Goal: Task Accomplishment & Management: Use online tool/utility

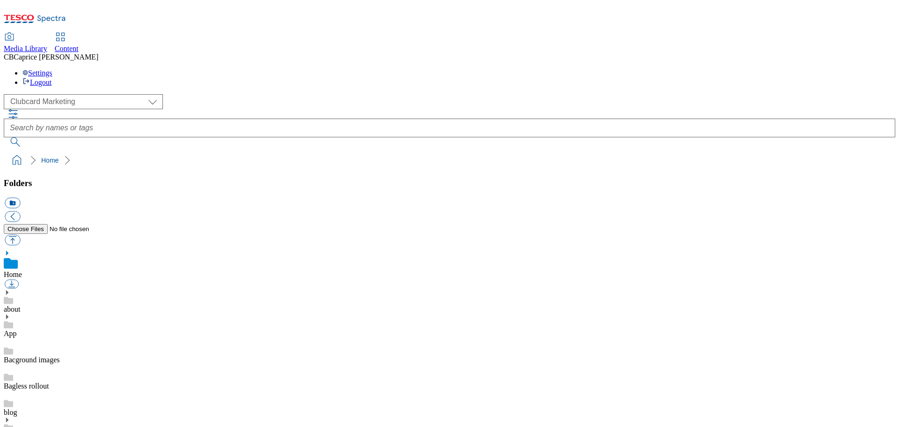
scroll to position [1, 0]
click at [79, 45] on span "Content" at bounding box center [67, 49] width 24 height 8
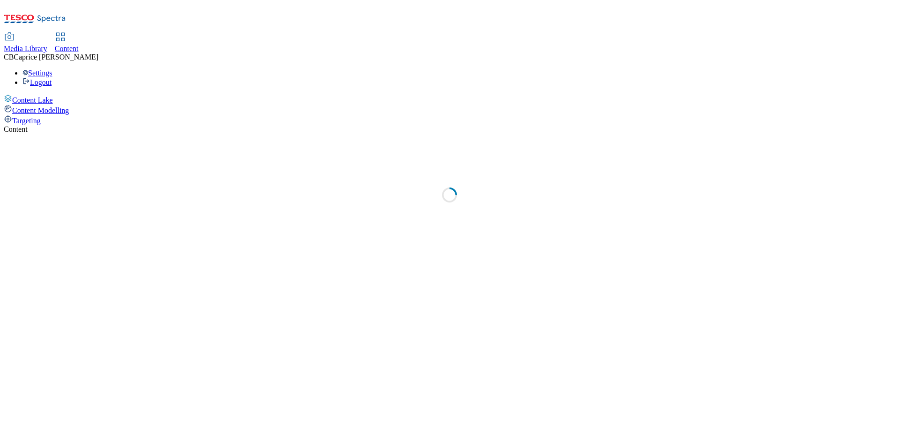
select select "ghs-uk"
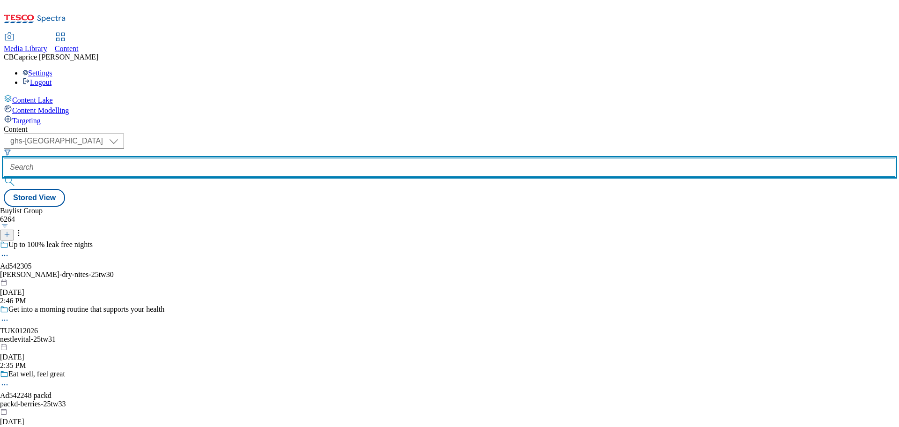
click at [224, 158] on input "text" at bounding box center [450, 167] width 892 height 19
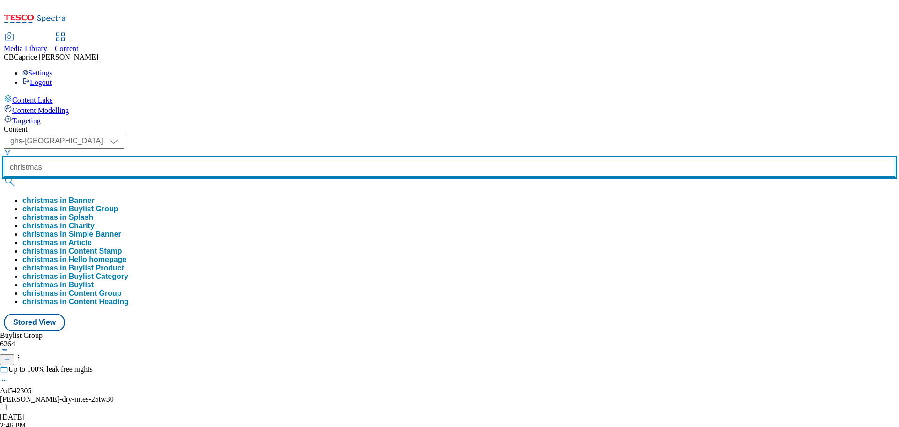
click at [4, 177] on button "submit" at bounding box center [10, 181] width 13 height 9
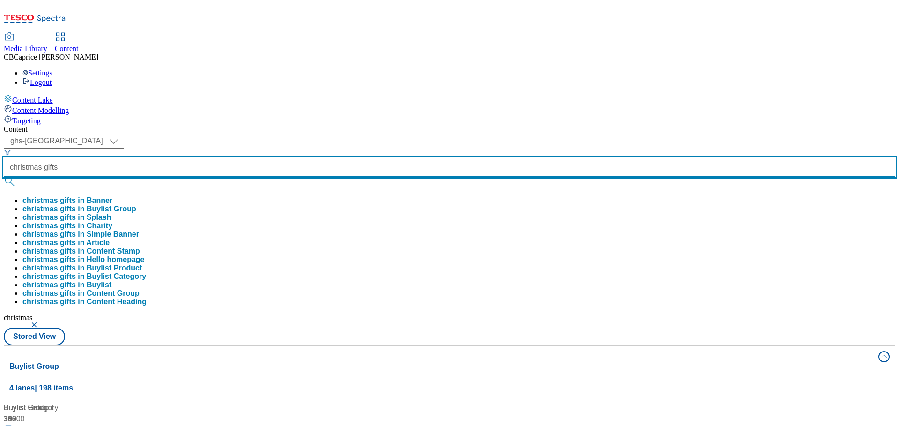
type input "christmas gifts"
click at [4, 177] on button "submit" at bounding box center [10, 181] width 13 height 9
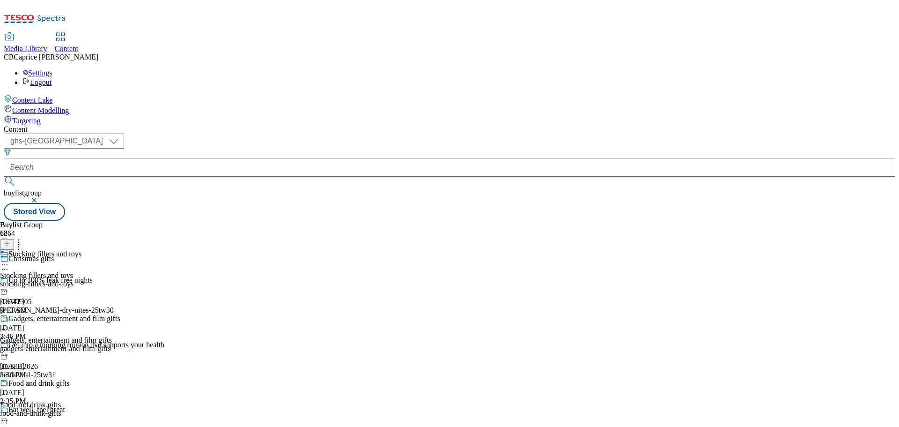
scroll to position [856, 0]
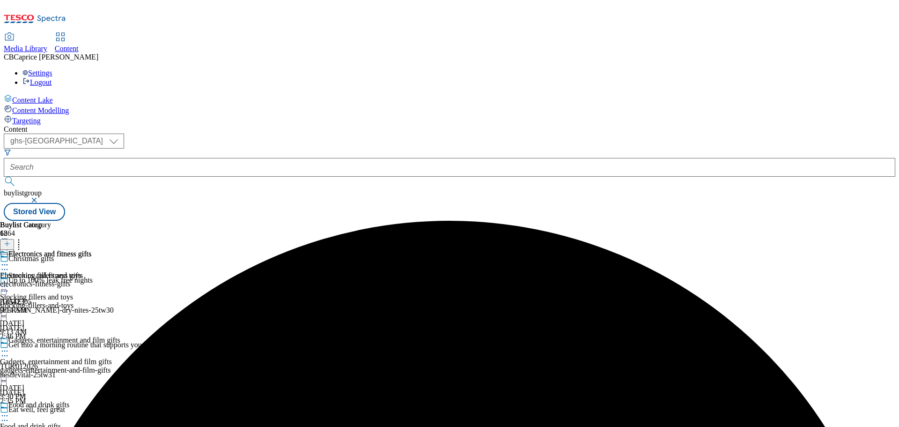
click at [9, 260] on icon at bounding box center [4, 264] width 9 height 9
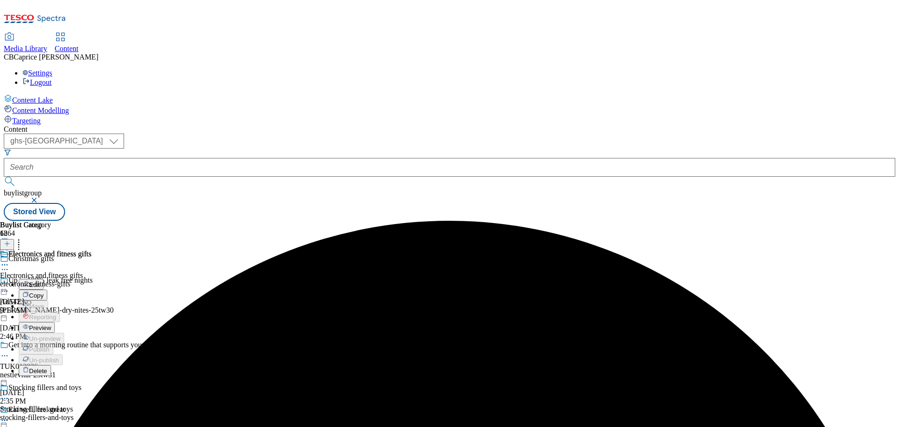
click at [44, 279] on button "Edit" at bounding box center [31, 284] width 25 height 11
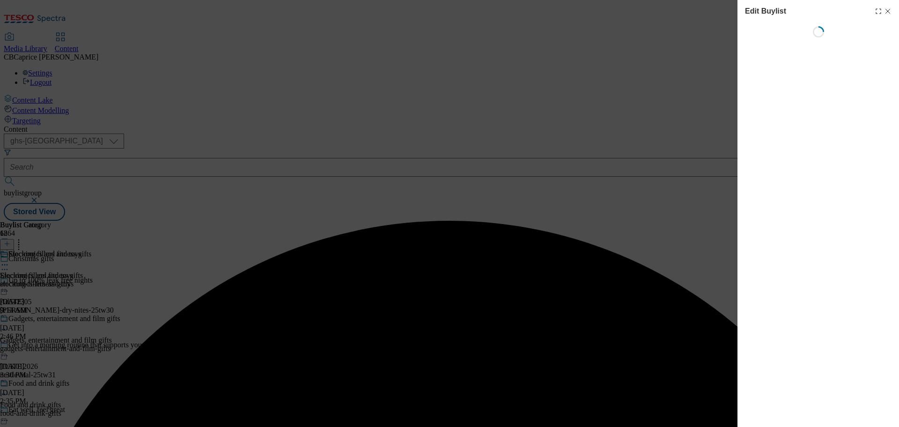
select select "evergreen"
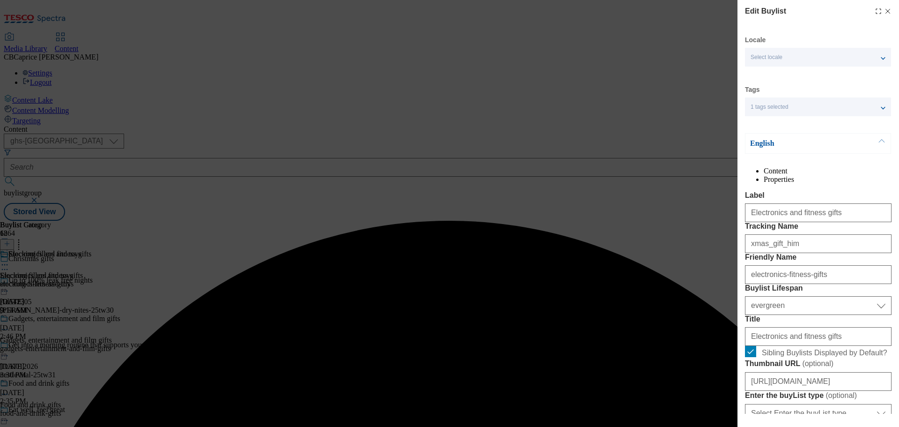
select select "Banner"
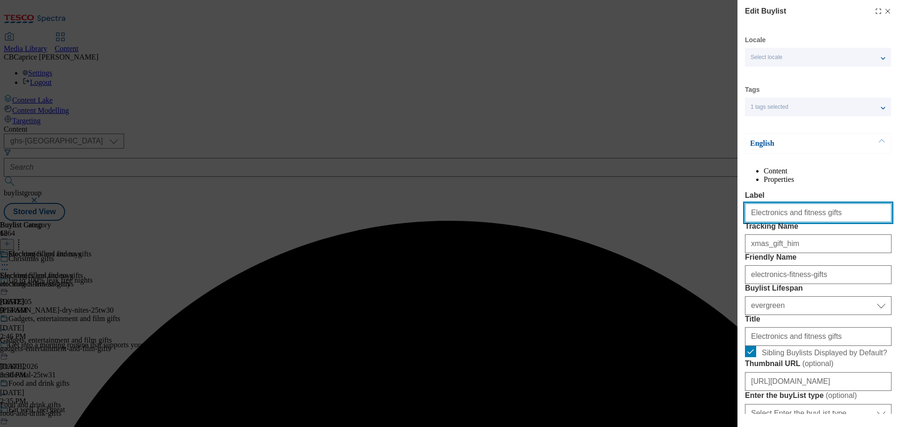
click at [823, 222] on input "Electronics and fitness gifts" at bounding box center [818, 212] width 147 height 19
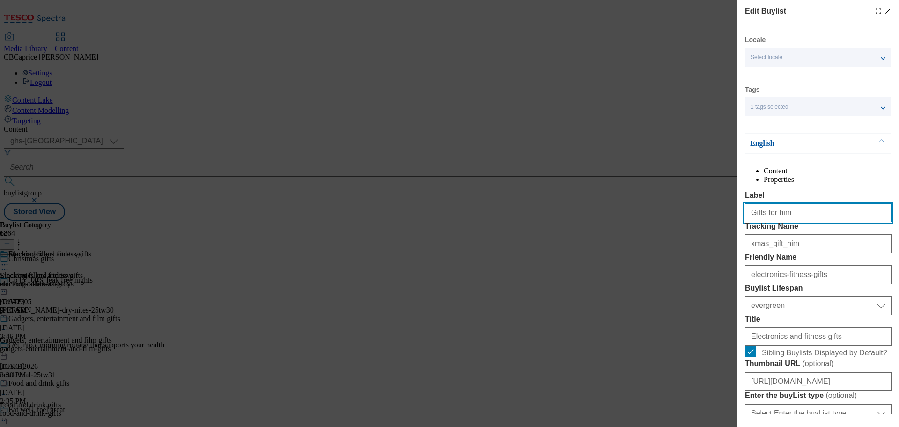
type input "Gifts for him"
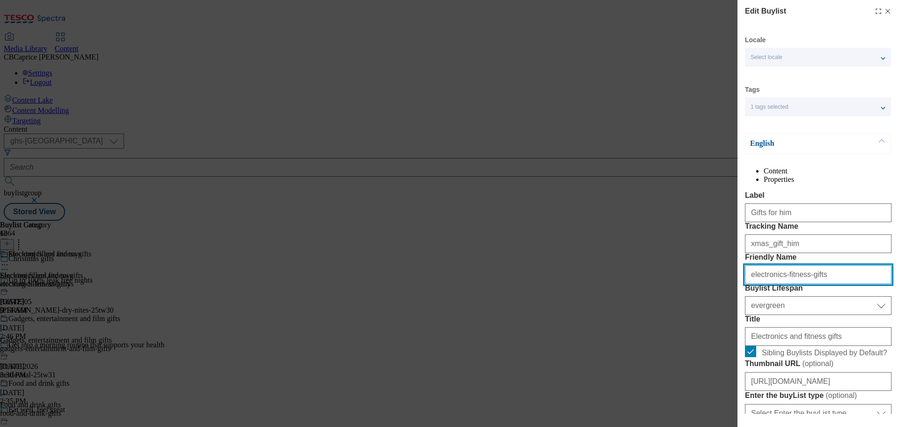
drag, startPoint x: 815, startPoint y: 327, endPoint x: 730, endPoint y: 326, distance: 84.8
click at [730, 326] on div "Edit Buylist Locale Select locale English Welsh Tags 1 tags selected fnf market…" at bounding box center [449, 213] width 899 height 427
paste input "Gifts for him"
click at [765, 284] on input "Gifts for him" at bounding box center [818, 274] width 147 height 19
click at [774, 284] on input "Gifts-for him" at bounding box center [818, 274] width 147 height 19
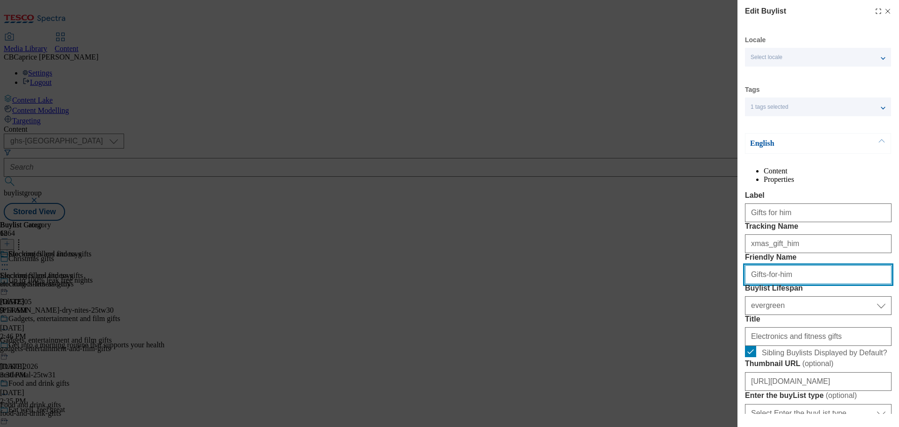
click at [753, 284] on input "Gifts-for-him" at bounding box center [818, 274] width 147 height 19
type input "gifts-for-him"
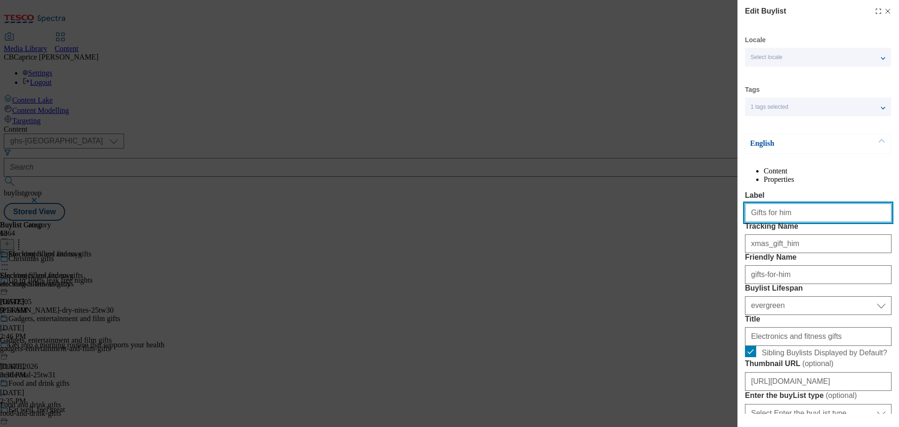
click at [799, 222] on input "Gifts for him" at bounding box center [818, 212] width 147 height 19
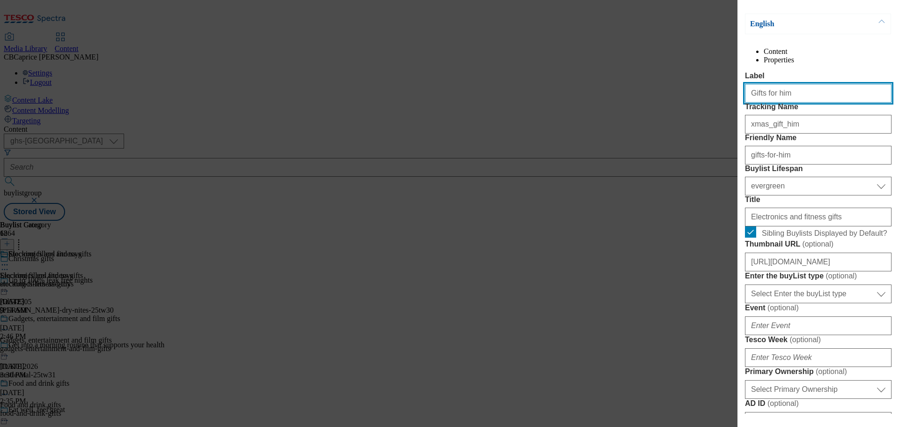
scroll to position [141, 0]
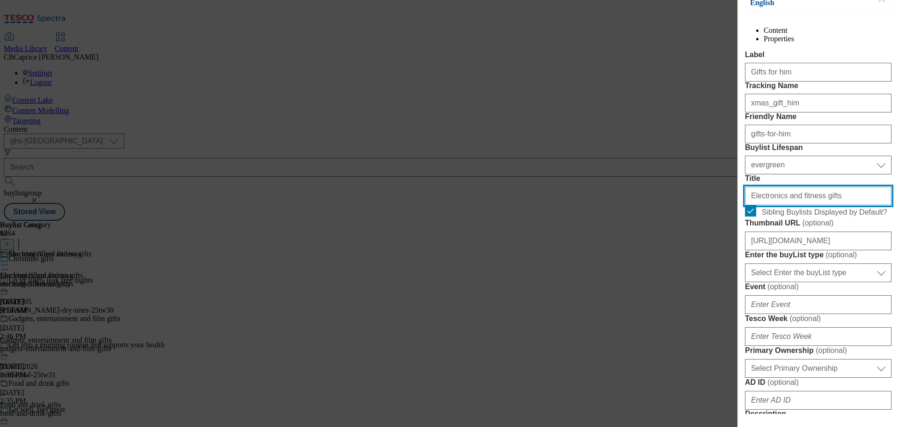
click at [826, 205] on input "Electronics and fitness gifts" at bounding box center [818, 195] width 147 height 19
paste input "Gifts for him"
type input "Gifts for him"
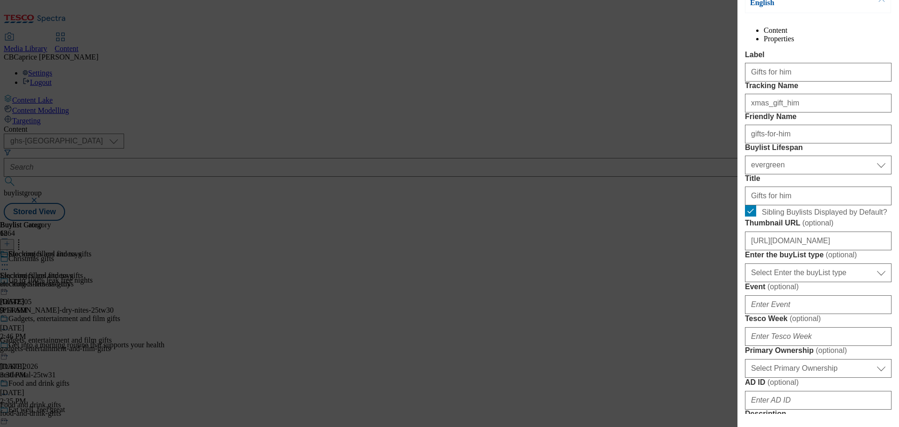
click at [830, 183] on label "Title" at bounding box center [818, 178] width 147 height 8
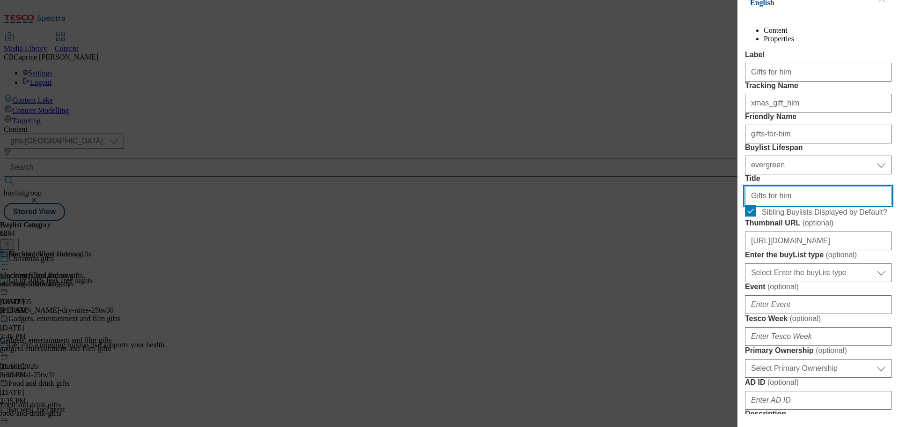
click at [830, 205] on input "Gifts for him" at bounding box center [818, 195] width 147 height 19
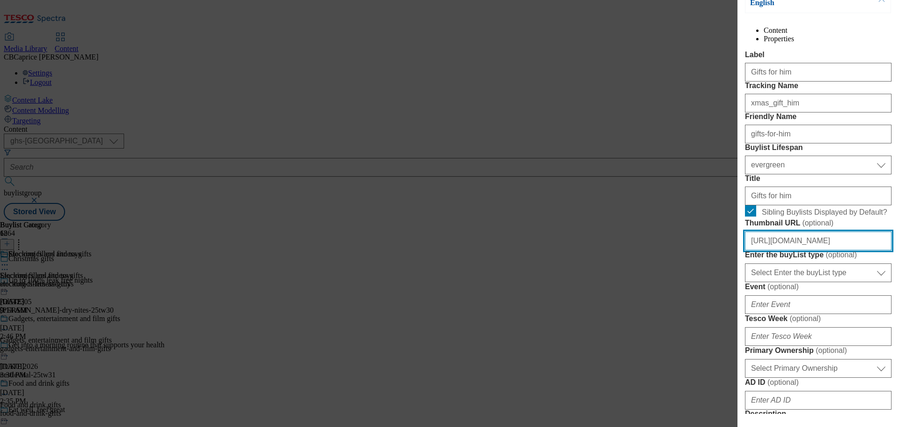
scroll to position [0, 178]
drag, startPoint x: 844, startPoint y: 348, endPoint x: 887, endPoint y: 345, distance: 43.2
click at [887, 250] on input "https://digitalcontent.api.tesco.com/v2/media/ghs-mktg/18830f03-cbed-4095-85bb-…" at bounding box center [818, 240] width 147 height 19
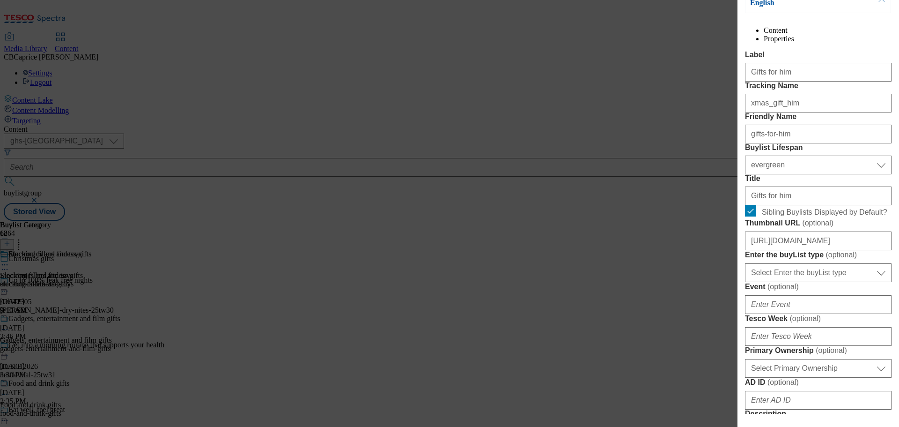
click at [838, 183] on label "Title" at bounding box center [818, 178] width 147 height 8
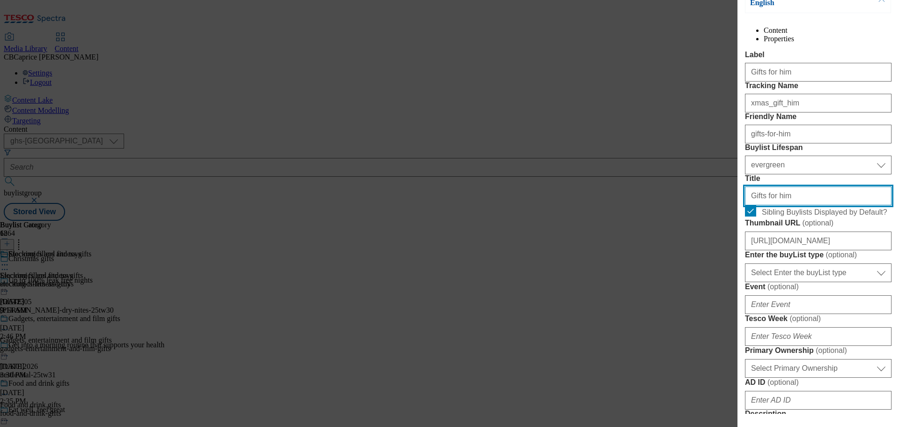
click at [838, 205] on input "Gifts for him" at bounding box center [818, 195] width 147 height 19
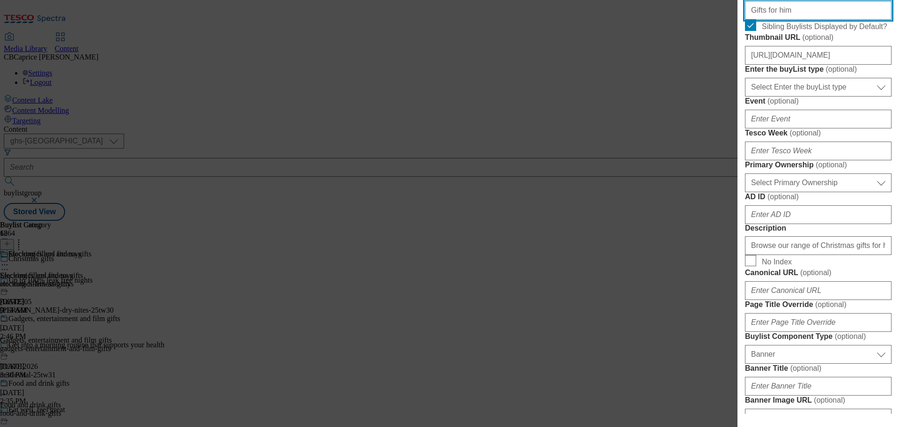
scroll to position [328, 0]
click at [802, 18] on input "Gifts for him" at bounding box center [818, 8] width 147 height 19
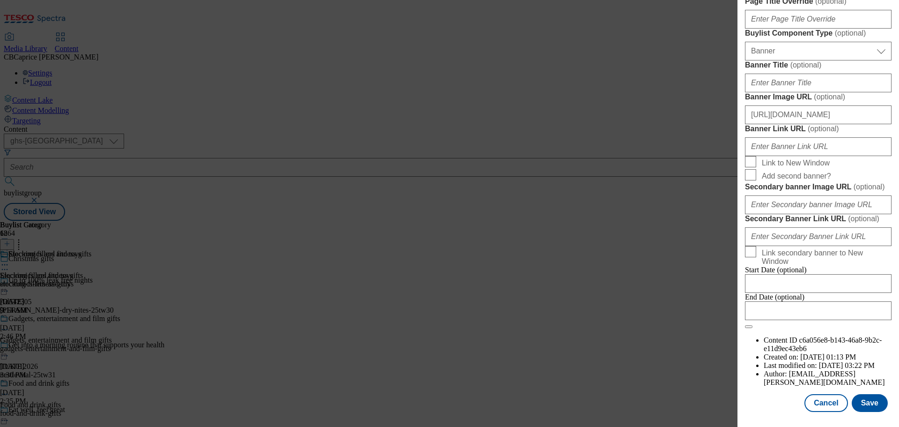
scroll to position [978, 0]
click at [882, 401] on button "Save" at bounding box center [870, 403] width 36 height 18
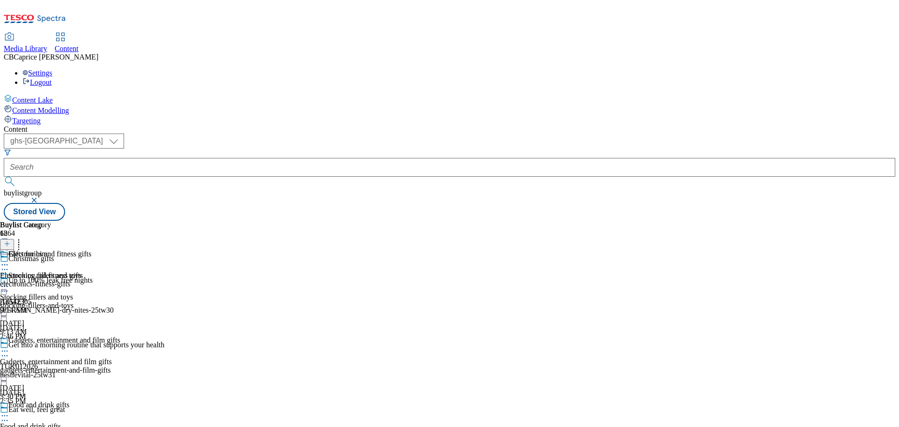
click at [120, 260] on div at bounding box center [60, 265] width 120 height 11
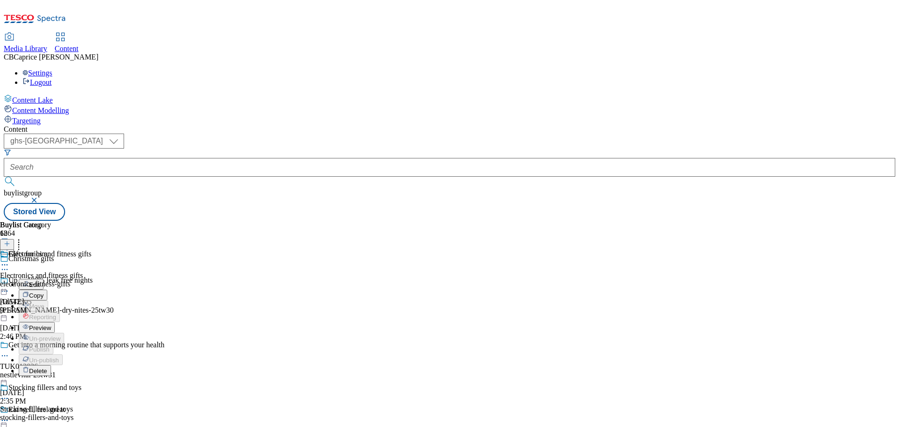
click at [51, 324] on span "Preview" at bounding box center [40, 327] width 22 height 7
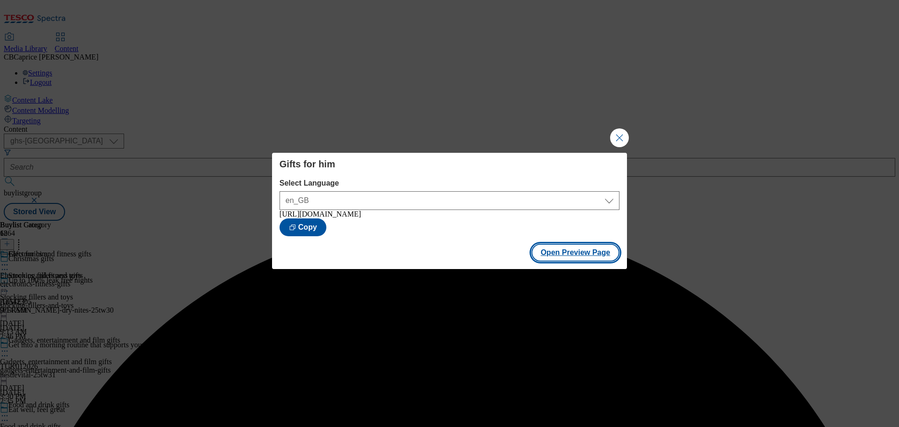
click at [585, 258] on button "Open Preview Page" at bounding box center [576, 253] width 89 height 18
click at [627, 128] on button "Close Modal" at bounding box center [619, 137] width 19 height 19
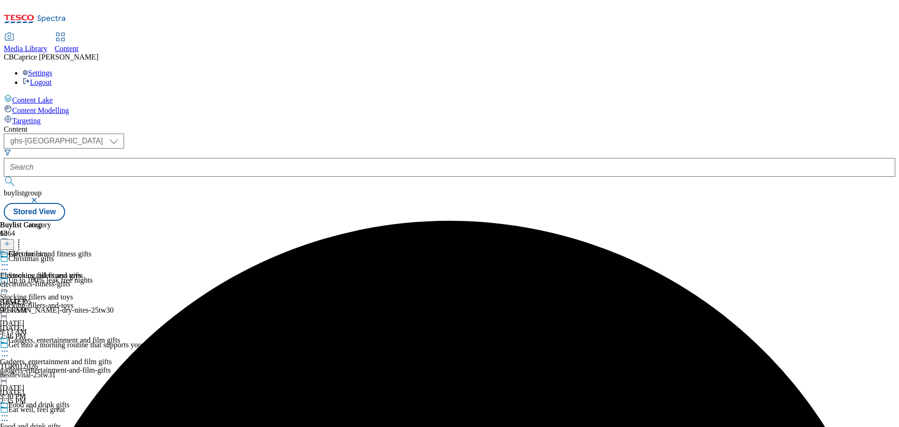
click at [675, 221] on div "Buylist Group 6264 Christmas gifts Up to 100% leak free nights Ad542305 kimberl…" at bounding box center [450, 221] width 892 height 0
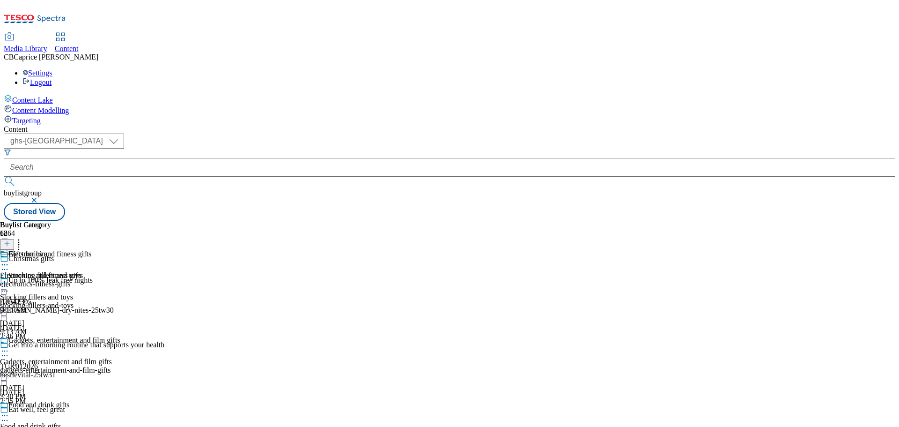
click at [120, 260] on div at bounding box center [60, 265] width 120 height 11
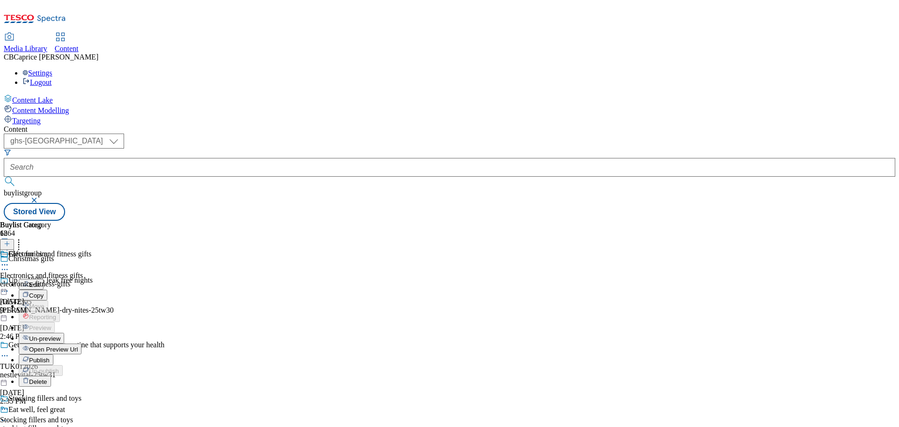
click at [50, 356] on span "Publish" at bounding box center [39, 359] width 21 height 7
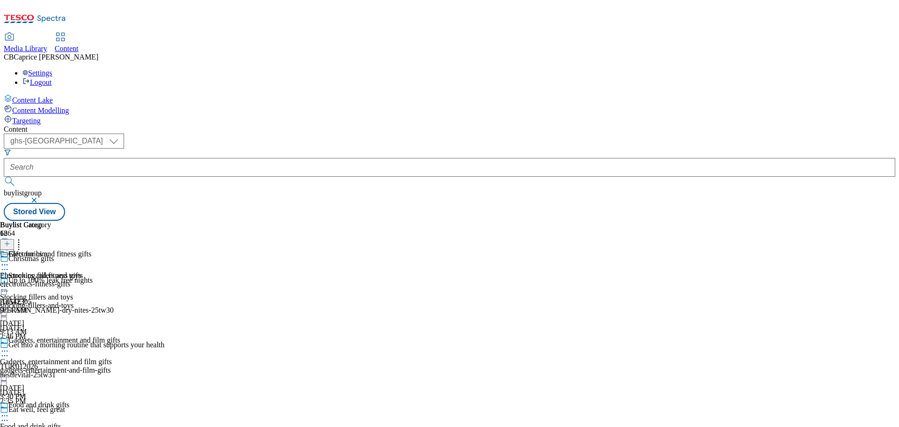
scroll to position [937, 0]
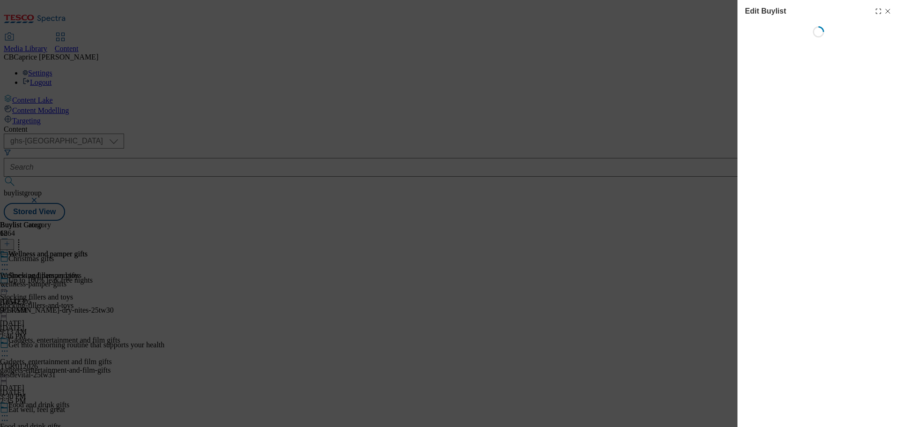
select select "evergreen"
select select "Banner"
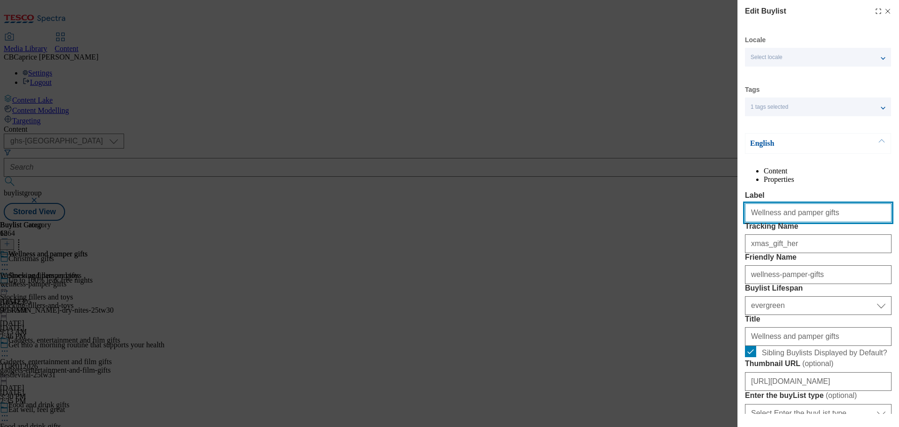
click at [802, 222] on input "Wellness and pamper gifts" at bounding box center [818, 212] width 147 height 19
paste input "Gifts for him"
type input "Gifts for her"
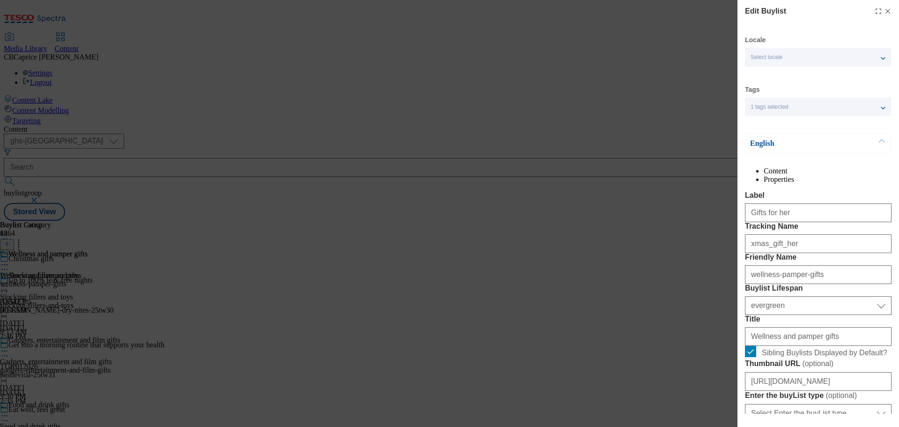
click at [831, 253] on div "xmas_gift_her" at bounding box center [818, 241] width 147 height 22
click at [811, 253] on input "xmas_gift_her" at bounding box center [818, 243] width 147 height 19
click at [817, 284] on input "wellness-pamper-gifts" at bounding box center [818, 274] width 147 height 19
paste input "Gifts for her"
click at [774, 284] on input "Gifts for her" at bounding box center [818, 274] width 147 height 19
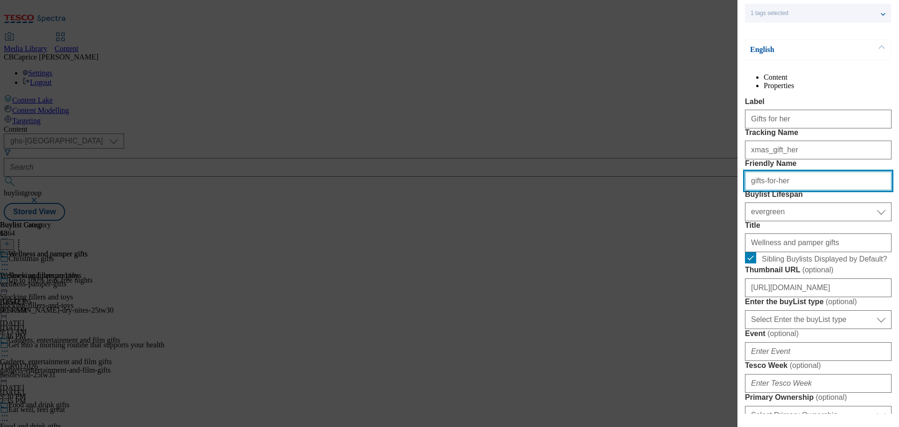
scroll to position [141, 0]
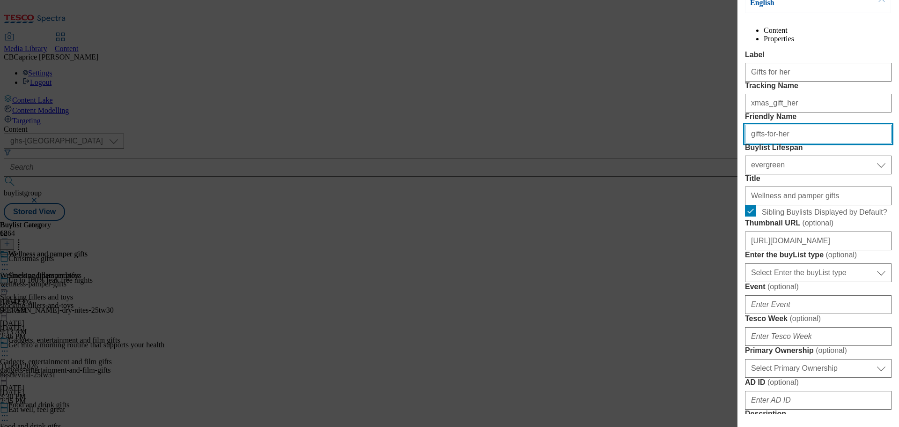
type input "gifts-for-her"
click at [832, 205] on div "Wellness and pamper gifts" at bounding box center [818, 194] width 147 height 22
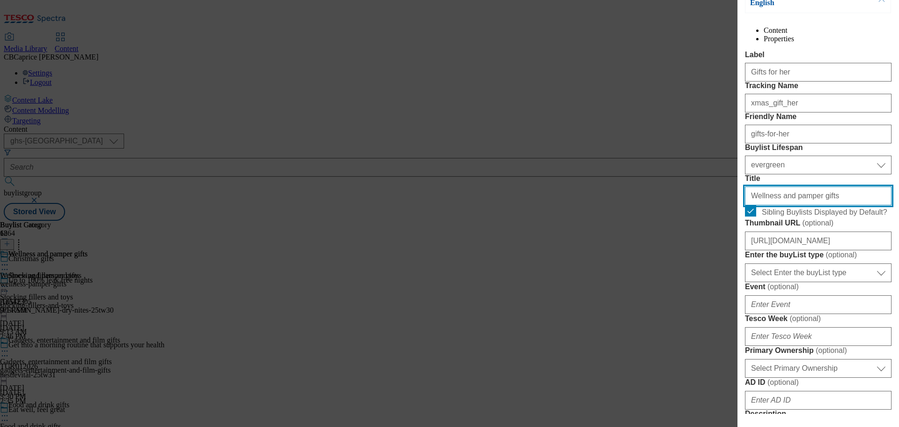
click at [828, 205] on input "Wellness and pamper gifts" at bounding box center [818, 195] width 147 height 19
paste input "Gifts for her"
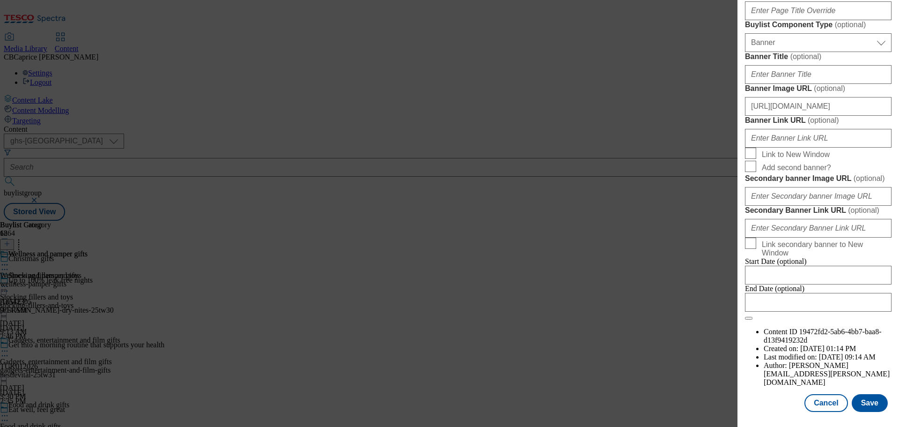
scroll to position [978, 0]
type input "Gifts for her"
click at [877, 404] on button "Save" at bounding box center [870, 403] width 36 height 18
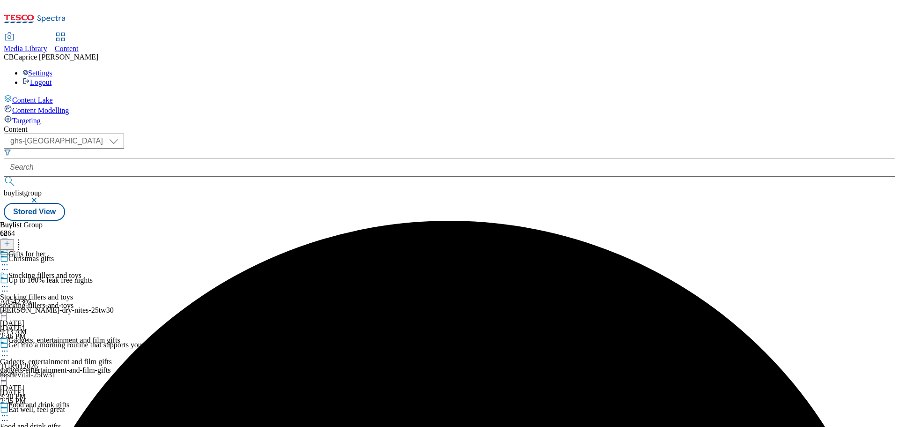
click at [9, 260] on icon at bounding box center [4, 264] width 9 height 9
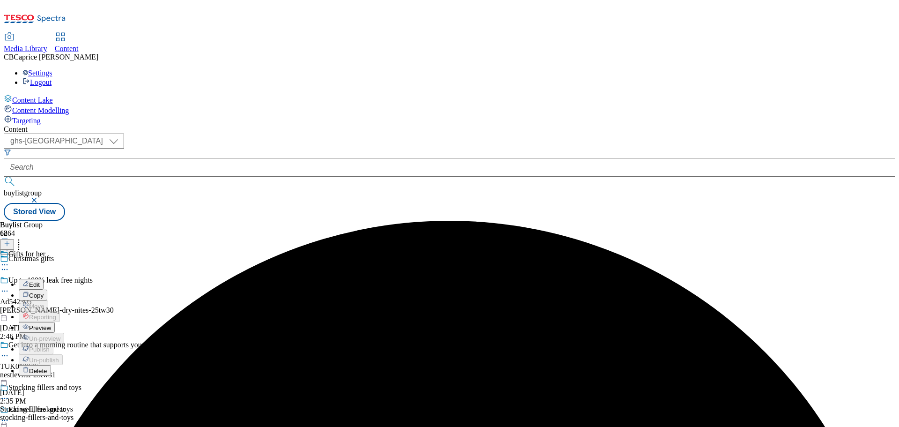
click at [55, 322] on button "Preview" at bounding box center [37, 327] width 36 height 11
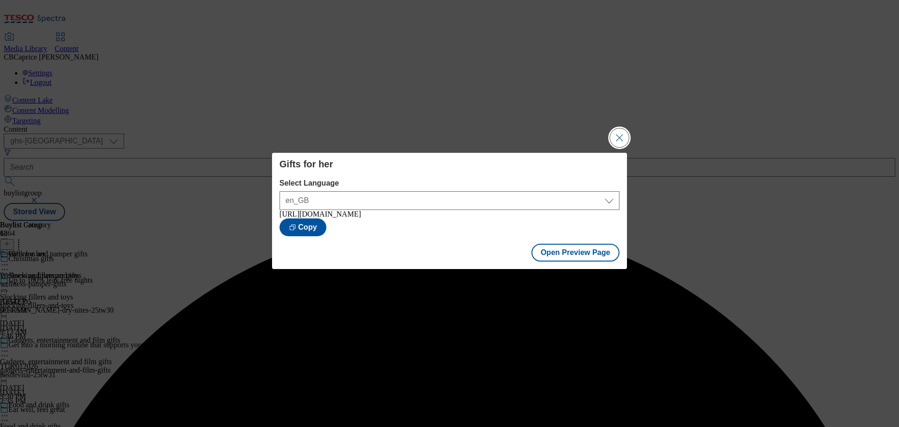
click at [625, 142] on button "Close Modal" at bounding box center [619, 137] width 19 height 19
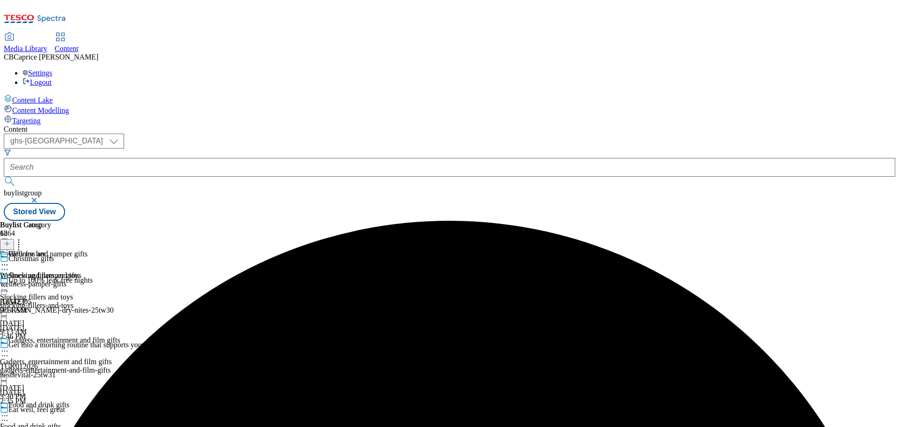
click at [120, 260] on div at bounding box center [60, 265] width 120 height 11
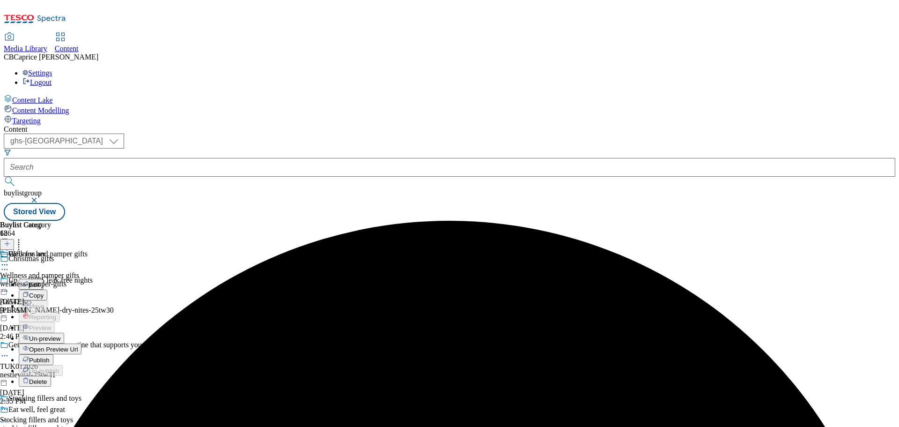
click at [50, 356] on span "Publish" at bounding box center [39, 359] width 21 height 7
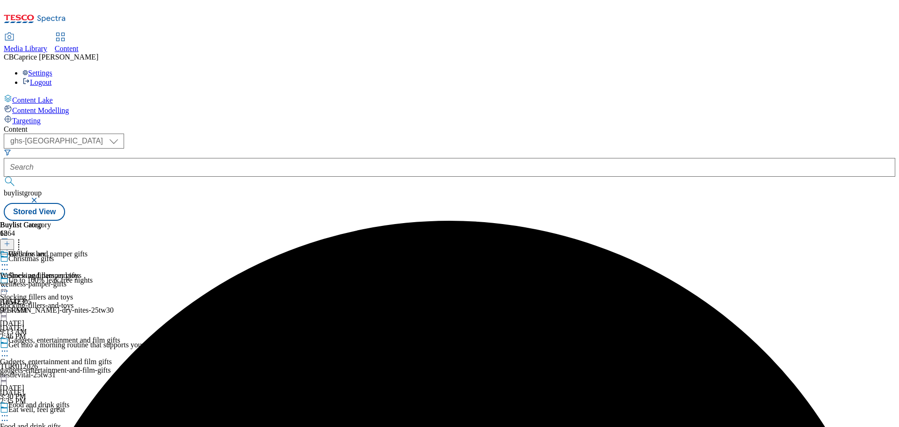
click at [10, 240] on icon at bounding box center [7, 243] width 7 height 7
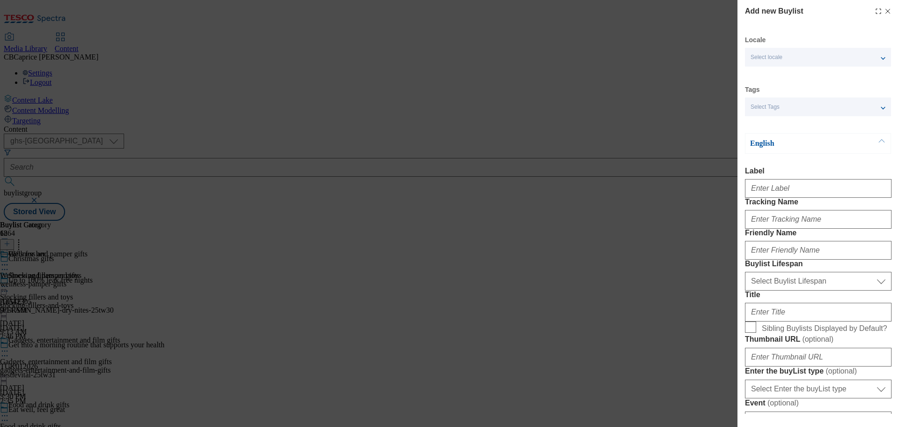
click at [884, 12] on icon "Modal" at bounding box center [887, 10] width 7 height 7
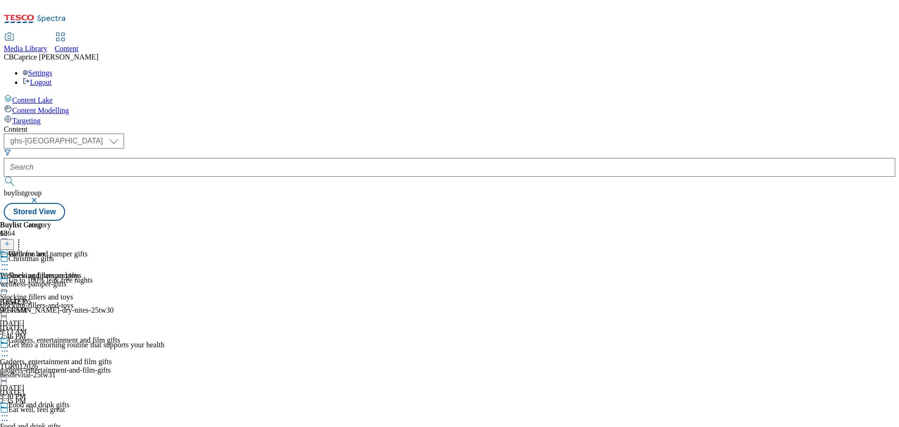
click at [88, 265] on div "Wellness and pamper gifts Wellness and pamper gifts wellness-pamper-gifts Aug 2…" at bounding box center [44, 282] width 88 height 65
click at [120, 250] on div "Gifts for her" at bounding box center [60, 261] width 120 height 22
click at [9, 260] on icon at bounding box center [4, 264] width 9 height 9
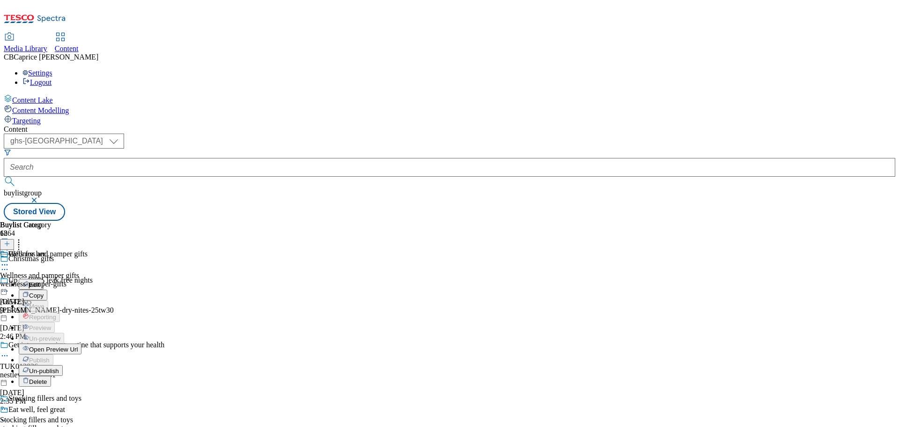
click at [88, 288] on div "Wellness and pamper gifts Wellness and pamper gifts wellness-pamper-gifts Aug 2…" at bounding box center [44, 282] width 88 height 65
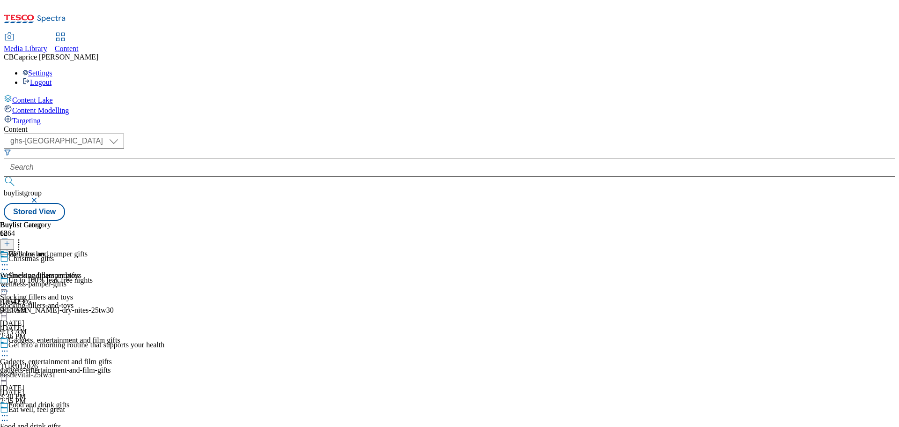
click at [9, 260] on icon at bounding box center [4, 264] width 9 height 9
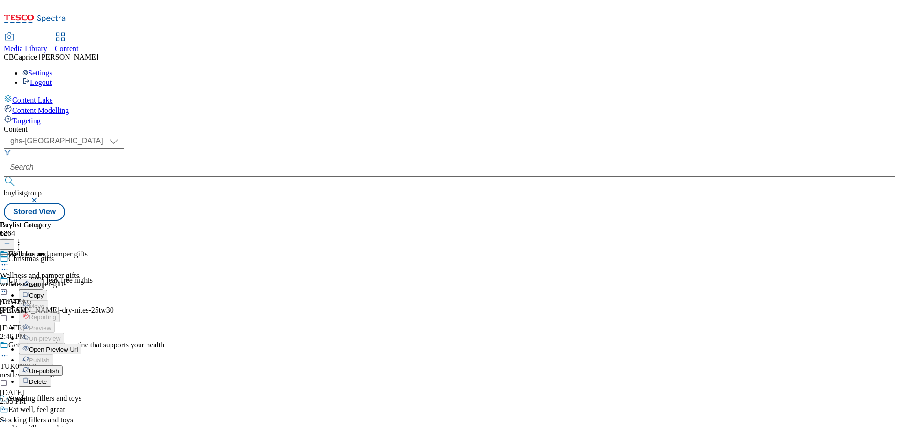
drag, startPoint x: 701, startPoint y: 366, endPoint x: 707, endPoint y: 359, distance: 9.3
click at [701, 221] on div "Buylist Group 6264 Christmas gifts Up to 100% leak free nights Ad542305 kimberl…" at bounding box center [450, 221] width 892 height 0
